Goal: Task Accomplishment & Management: Use online tool/utility

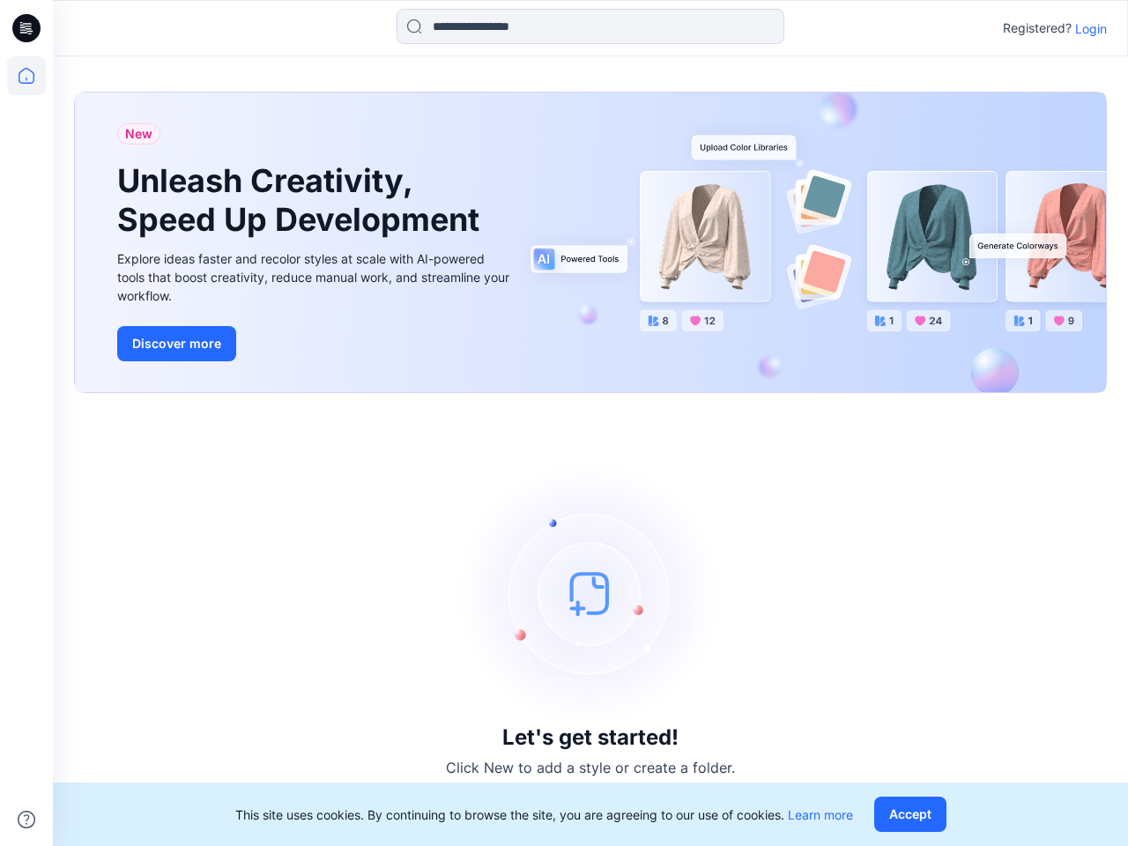
click at [564, 423] on div "Let's get started! Click New to add a style or create a folder." at bounding box center [590, 619] width 1033 height 411
click at [27, 28] on icon at bounding box center [29, 28] width 7 height 1
click at [26, 76] on icon at bounding box center [26, 75] width 39 height 39
click at [26, 819] on icon at bounding box center [27, 820] width 18 height 18
click at [590, 26] on input at bounding box center [591, 26] width 388 height 35
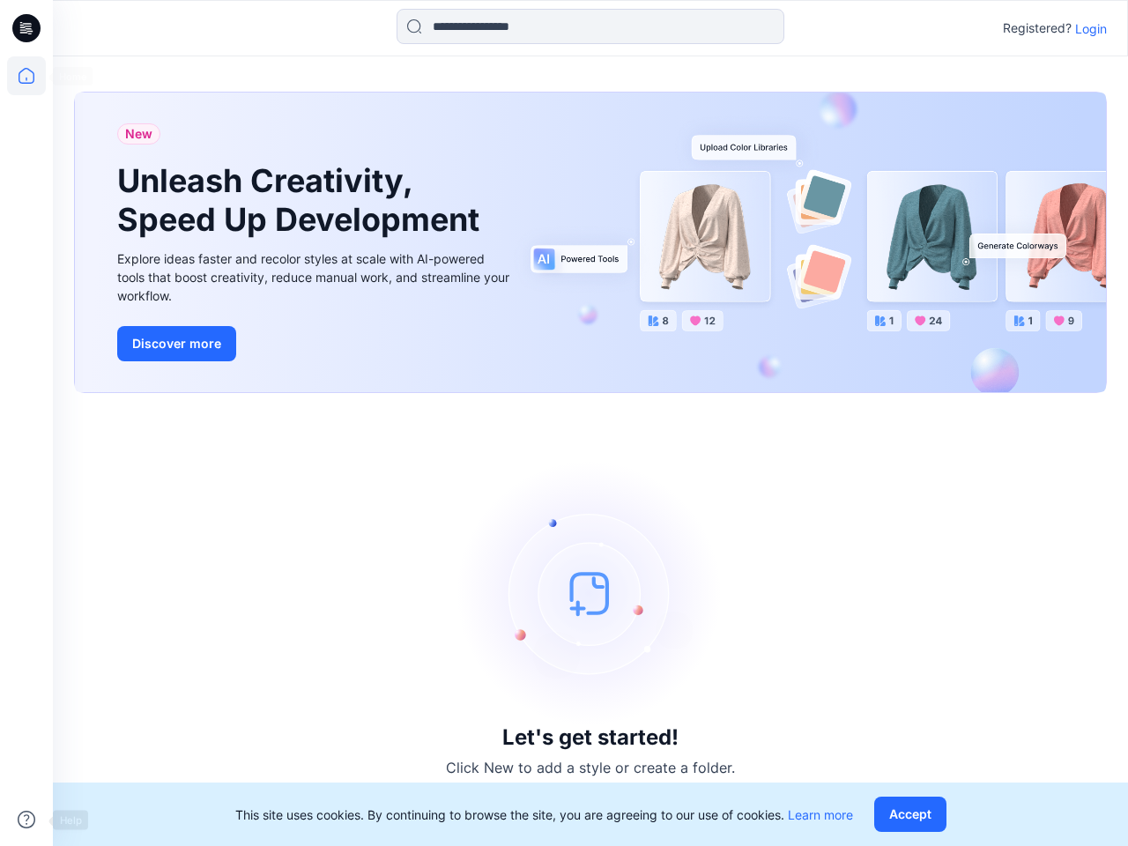
click at [1091, 28] on p "Login" at bounding box center [1091, 28] width 32 height 19
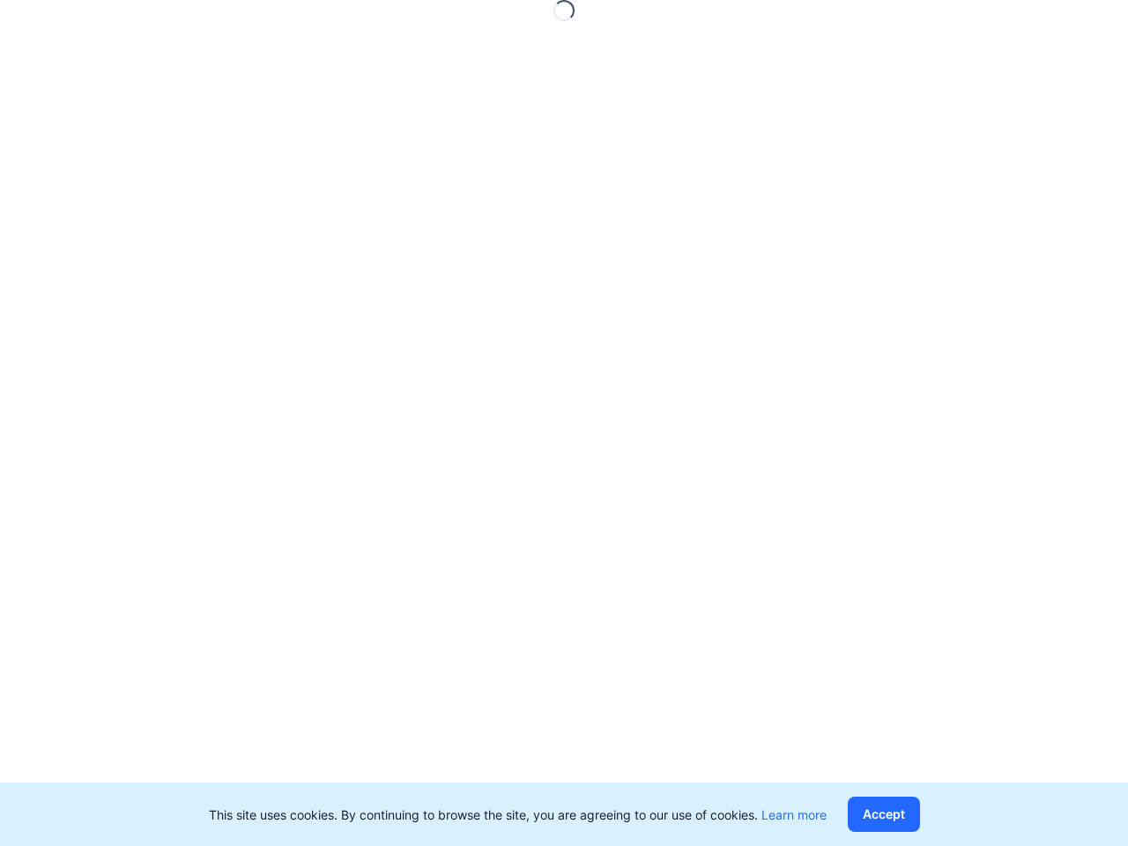
click at [914, 814] on button "Accept" at bounding box center [884, 814] width 72 height 35
